Goal: Navigation & Orientation: Find specific page/section

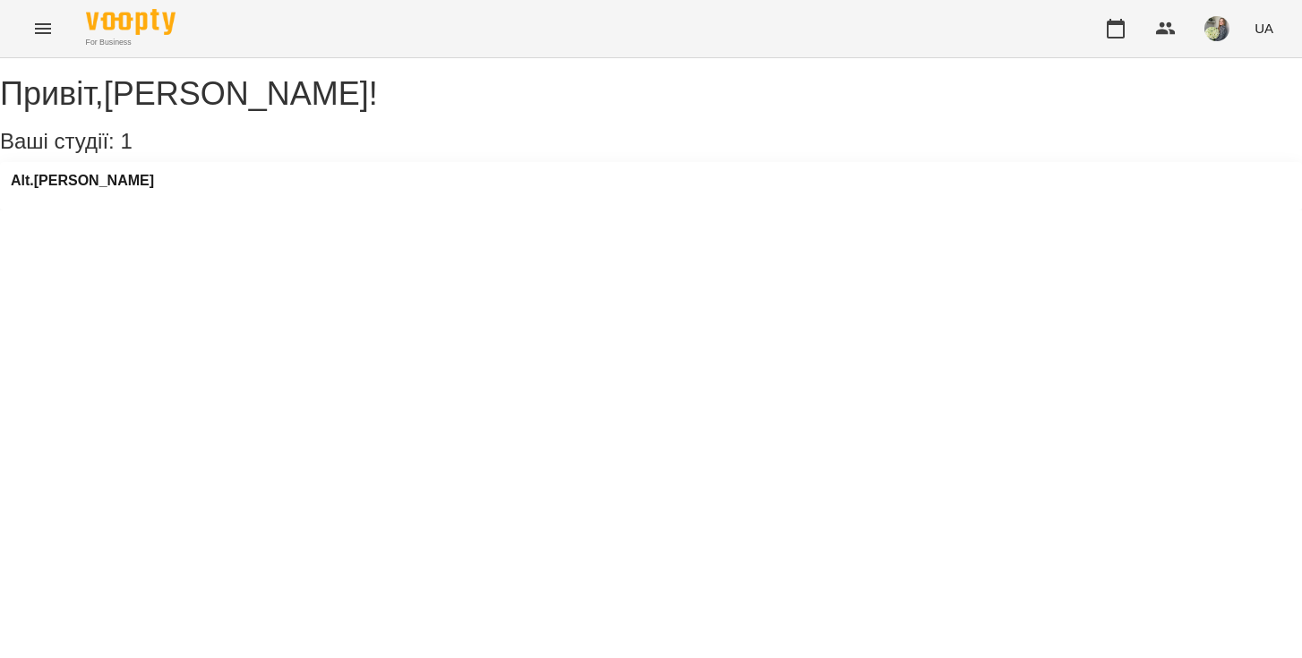
click at [145, 210] on div "Привіт , Юлія ! Ваші студії: 1 Alt.Bertha" at bounding box center [651, 143] width 1302 height 134
click at [167, 210] on div "Alt.Bertha" at bounding box center [651, 186] width 1302 height 48
click at [66, 189] on h3 "Alt.Bertha" at bounding box center [82, 181] width 143 height 16
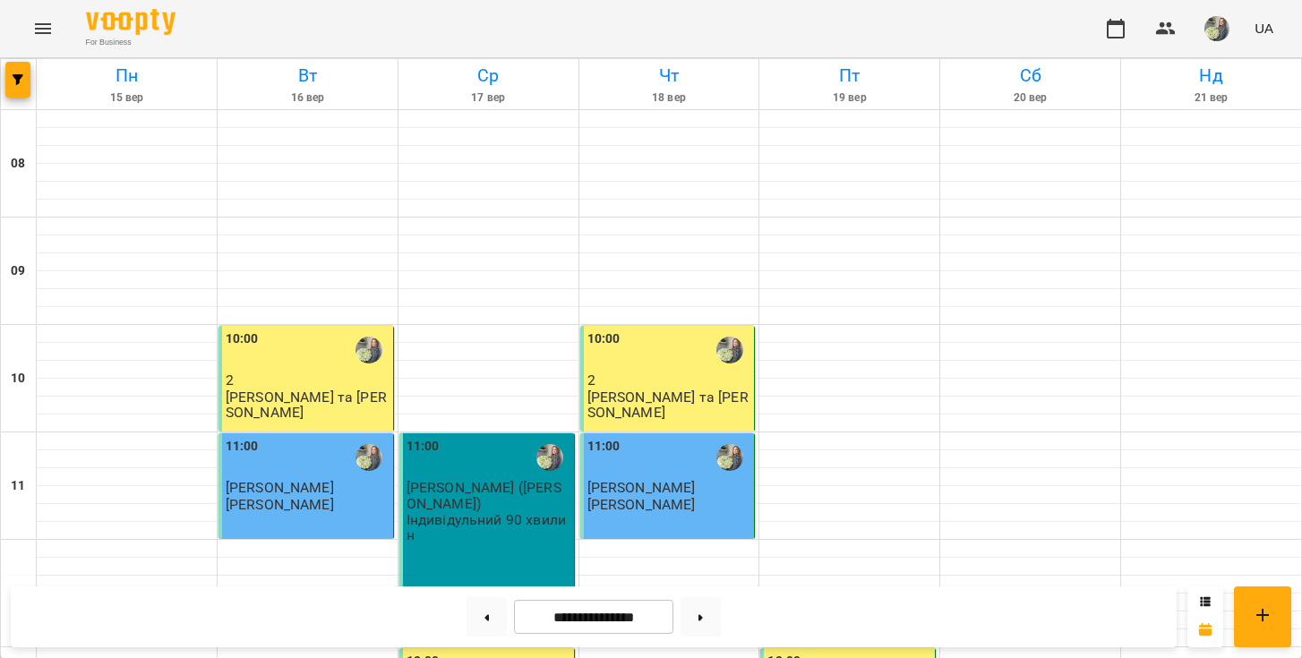
scroll to position [305, 0]
